Goal: Communication & Community: Answer question/provide support

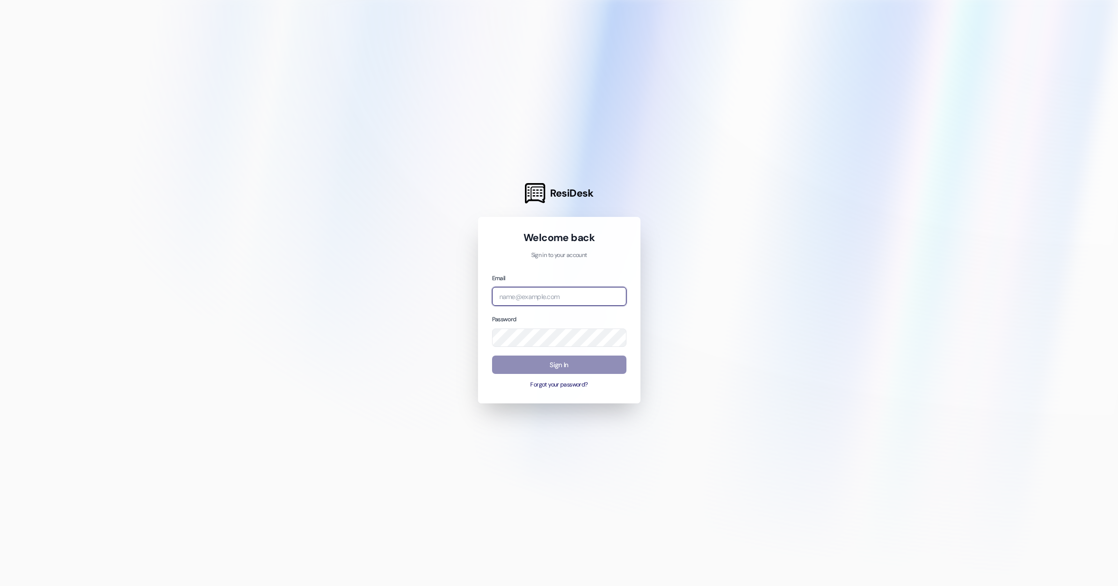
type input "[EMAIL_ADDRESS][DOMAIN_NAME]"
click at [539, 366] on button "Sign In" at bounding box center [559, 365] width 134 height 19
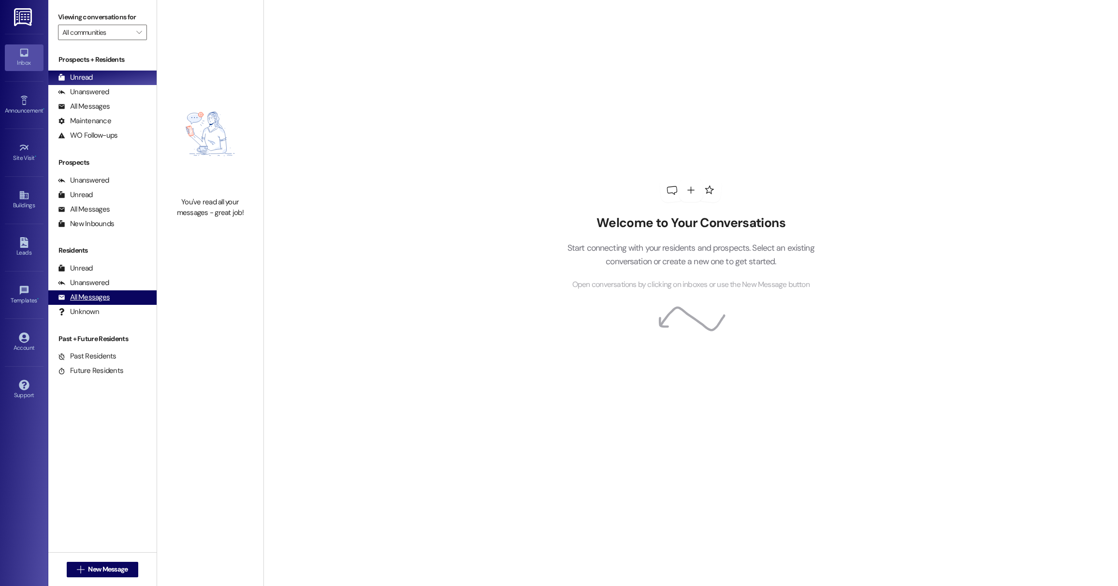
click at [93, 295] on div "All Messages" at bounding box center [84, 298] width 52 height 10
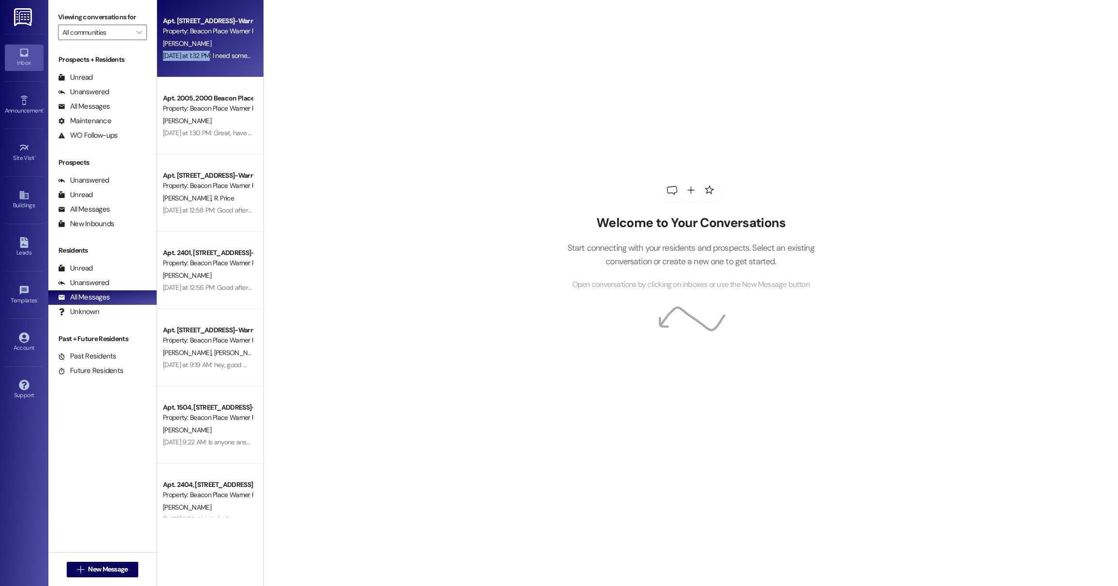
drag, startPoint x: 200, startPoint y: 49, endPoint x: 201, endPoint y: 54, distance: 5.0
click at [201, 54] on div "[DATE] at 1:32 PM: I need someone to call me. [PHONE_NUMBER] Thanks [DATE] at 1…" at bounding box center [207, 56] width 91 height 12
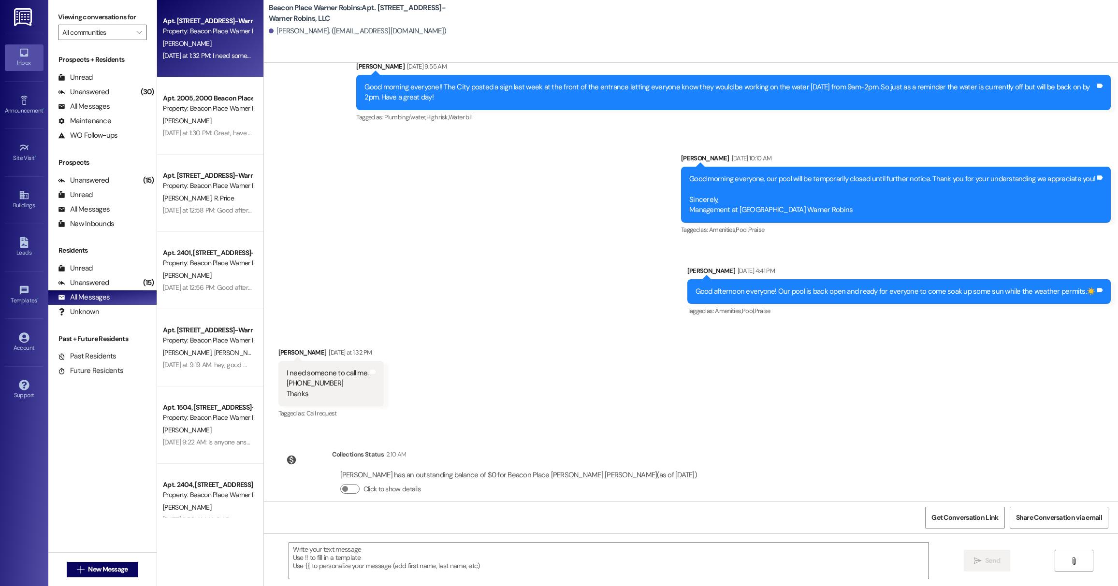
scroll to position [7327, 0]
